Goal: Navigation & Orientation: Find specific page/section

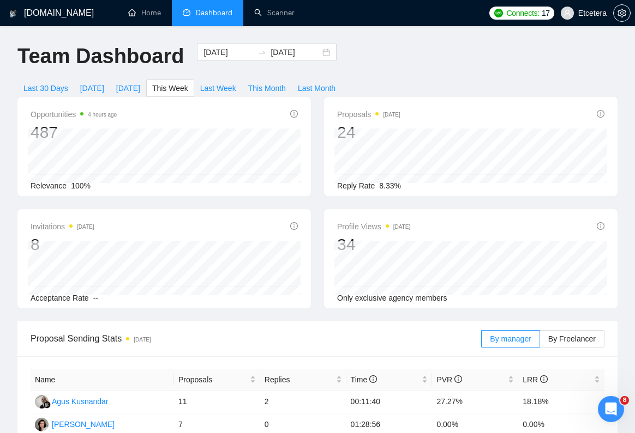
click at [603, 13] on span "Etcetera" at bounding box center [592, 13] width 28 height 0
click at [621, 15] on icon "setting" at bounding box center [621, 13] width 9 height 9
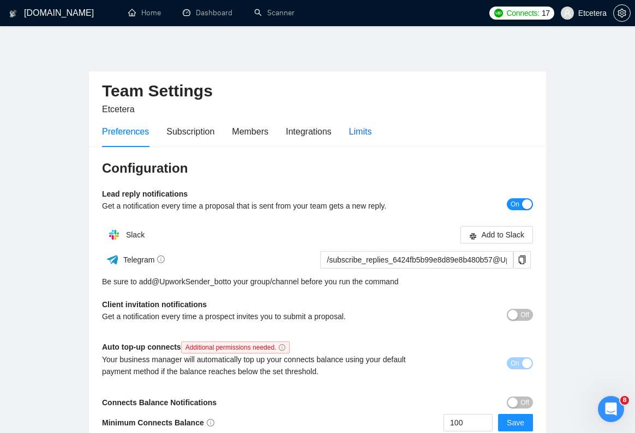
click at [372, 132] on div "Limits" at bounding box center [360, 132] width 23 height 14
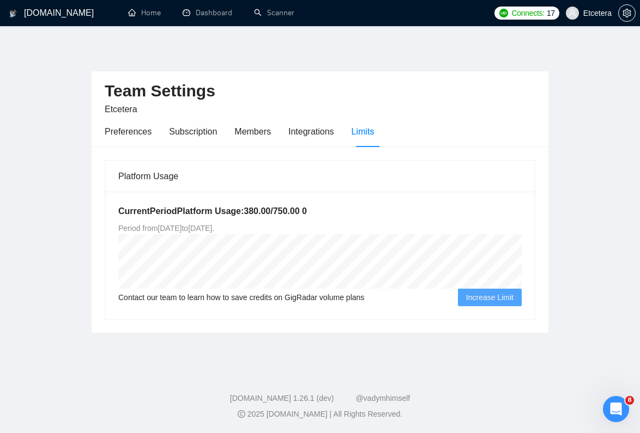
click at [41, 122] on main "Team Settings Etcetera Preferences Subscription Members Integrations Limits Pla…" at bounding box center [319, 197] width 605 height 306
click at [154, 14] on link "Home" at bounding box center [144, 12] width 33 height 9
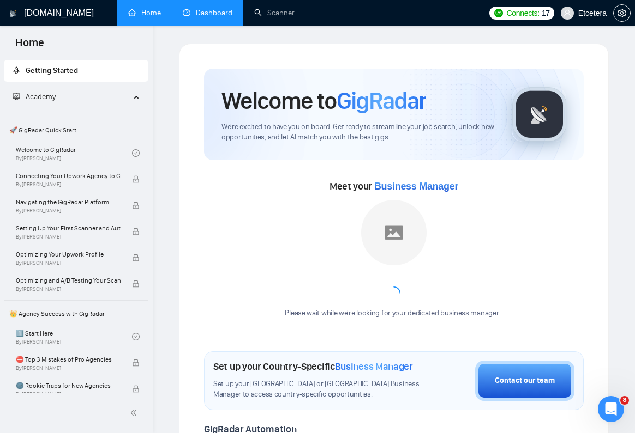
click at [219, 17] on link "Dashboard" at bounding box center [208, 12] width 50 height 9
